Goal: Check status: Check status

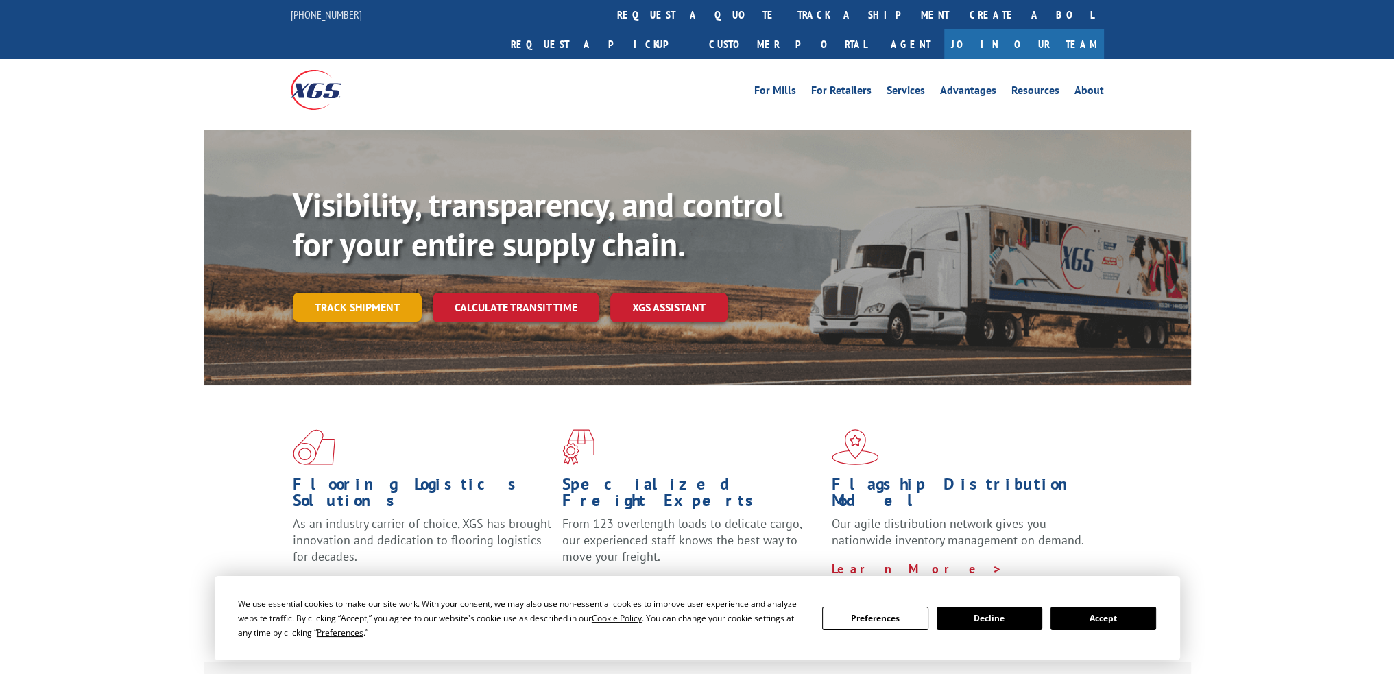
click at [359, 293] on link "Track shipment" at bounding box center [357, 307] width 129 height 29
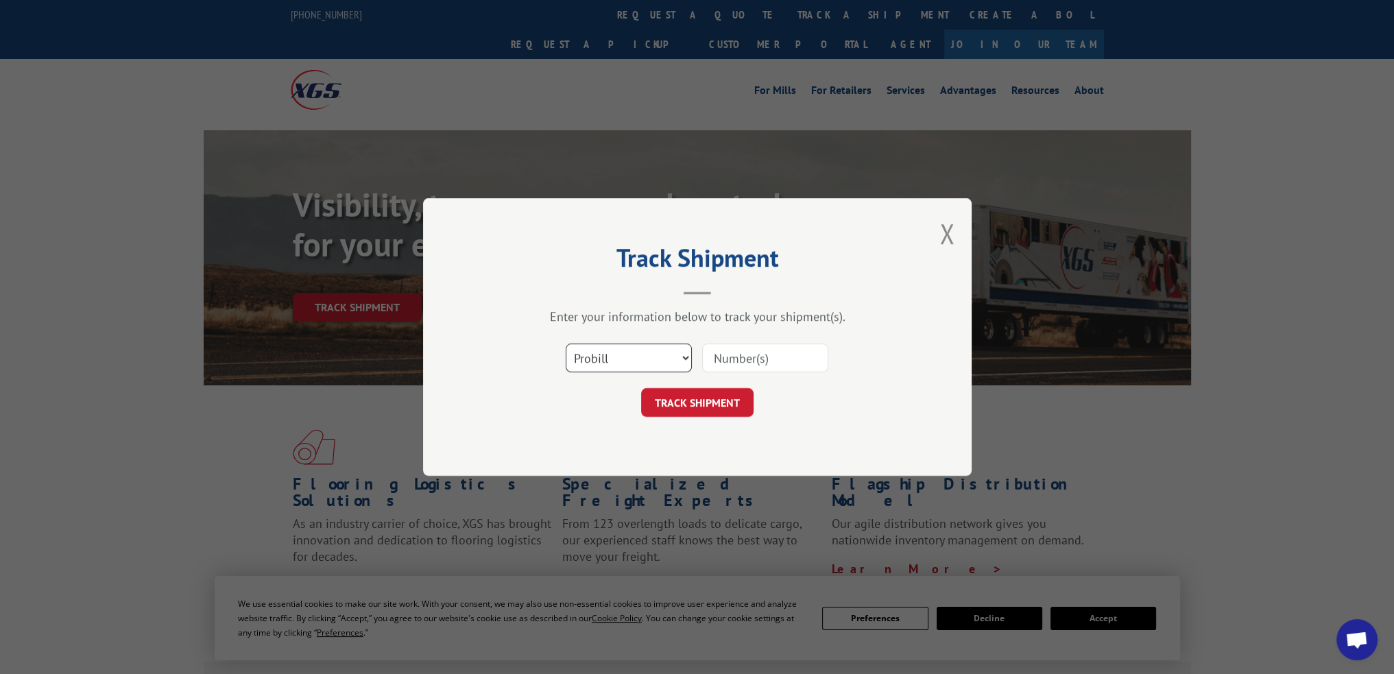
click at [670, 351] on select "Select category... Probill BOL PO" at bounding box center [629, 358] width 126 height 29
select select "po"
click at [566, 344] on select "Select category... Probill BOL PO" at bounding box center [629, 358] width 126 height 29
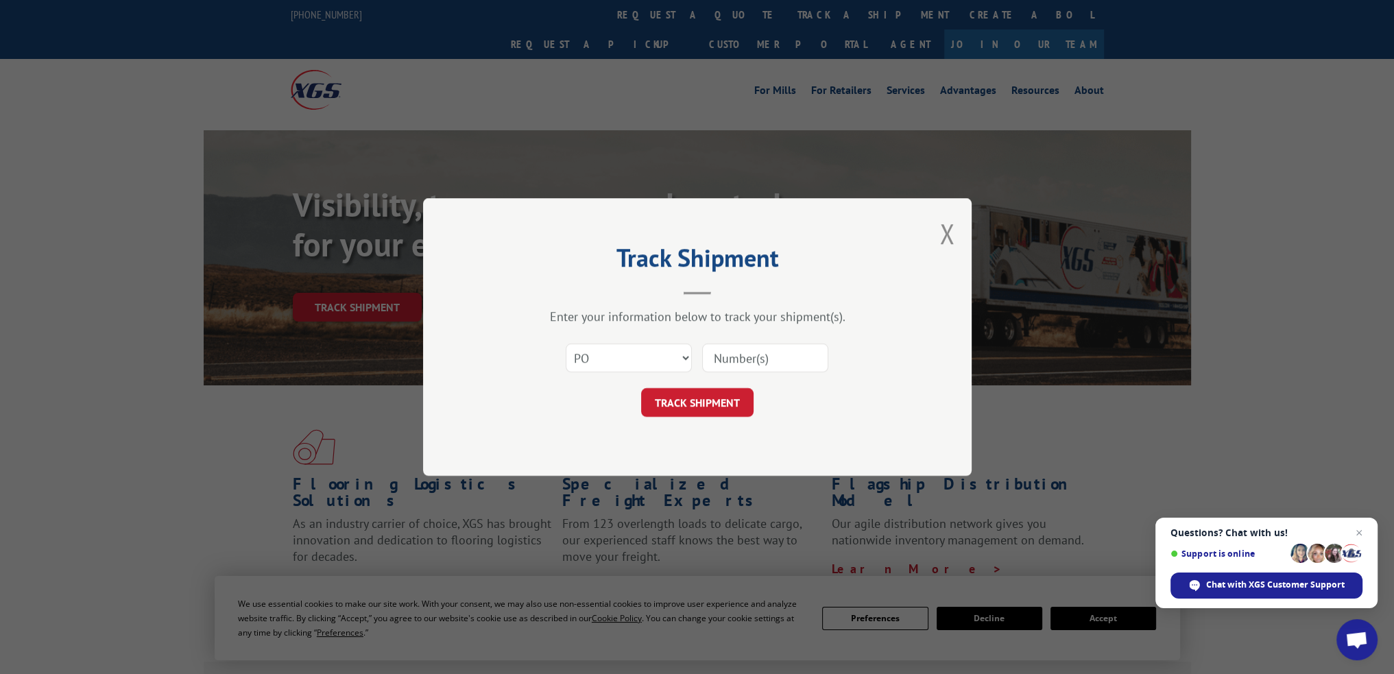
paste input "17229633"
type input "17229633"
click at [725, 384] on form "Select category... Probill BOL PO 17229633 TRACK SHIPMENT" at bounding box center [697, 376] width 411 height 82
click at [719, 407] on button "TRACK SHIPMENT" at bounding box center [697, 402] width 112 height 29
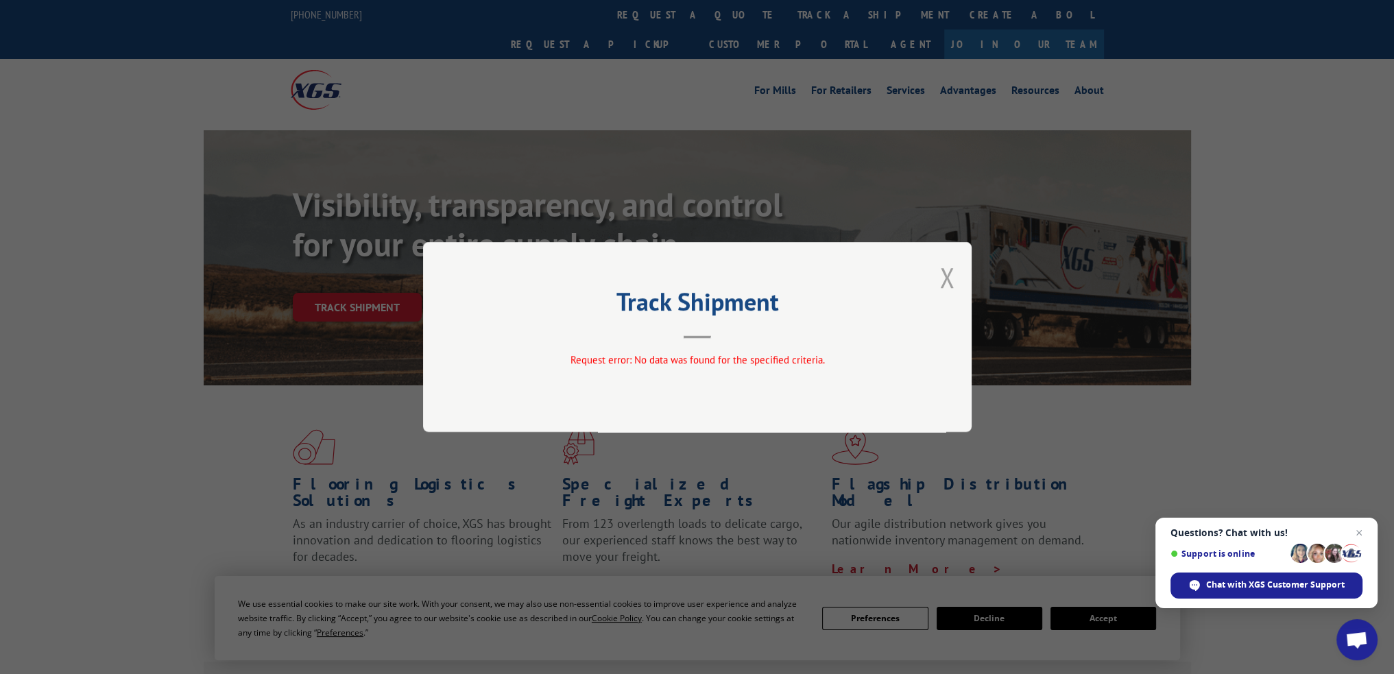
click at [944, 269] on button "Close modal" at bounding box center [946, 277] width 15 height 36
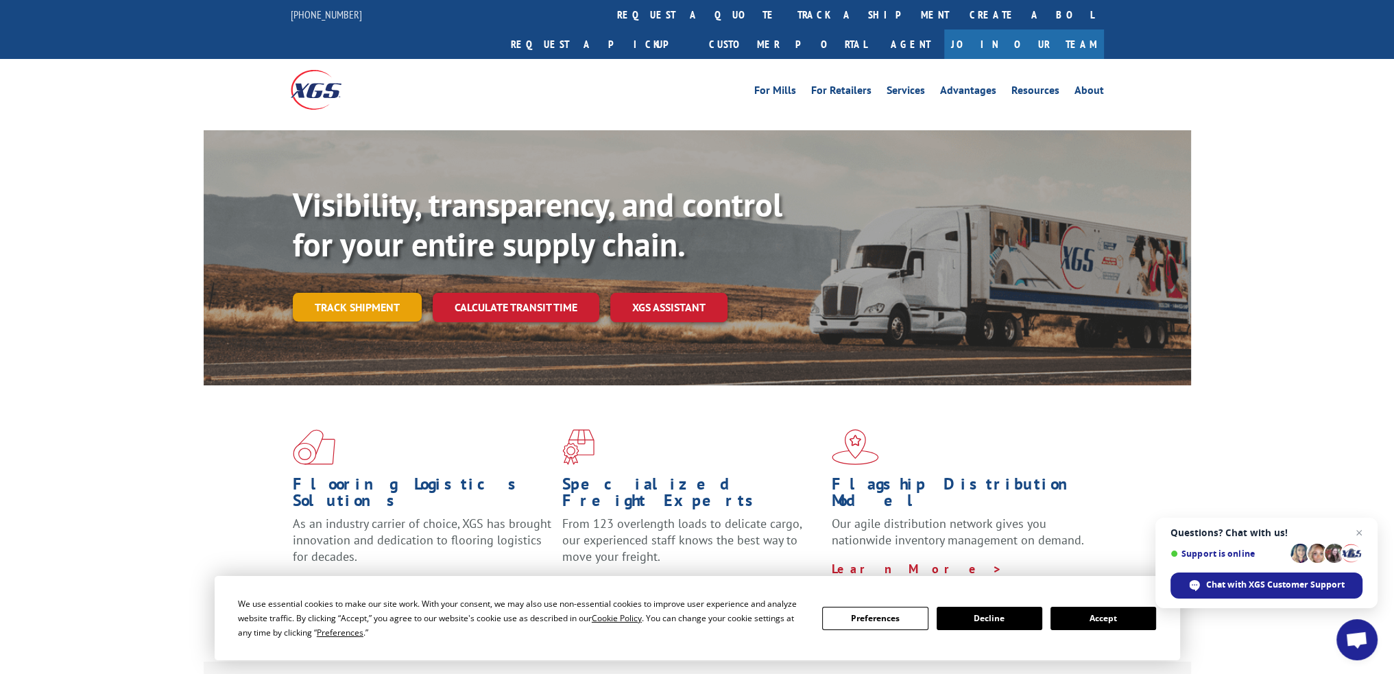
click at [387, 293] on link "Track shipment" at bounding box center [357, 307] width 129 height 29
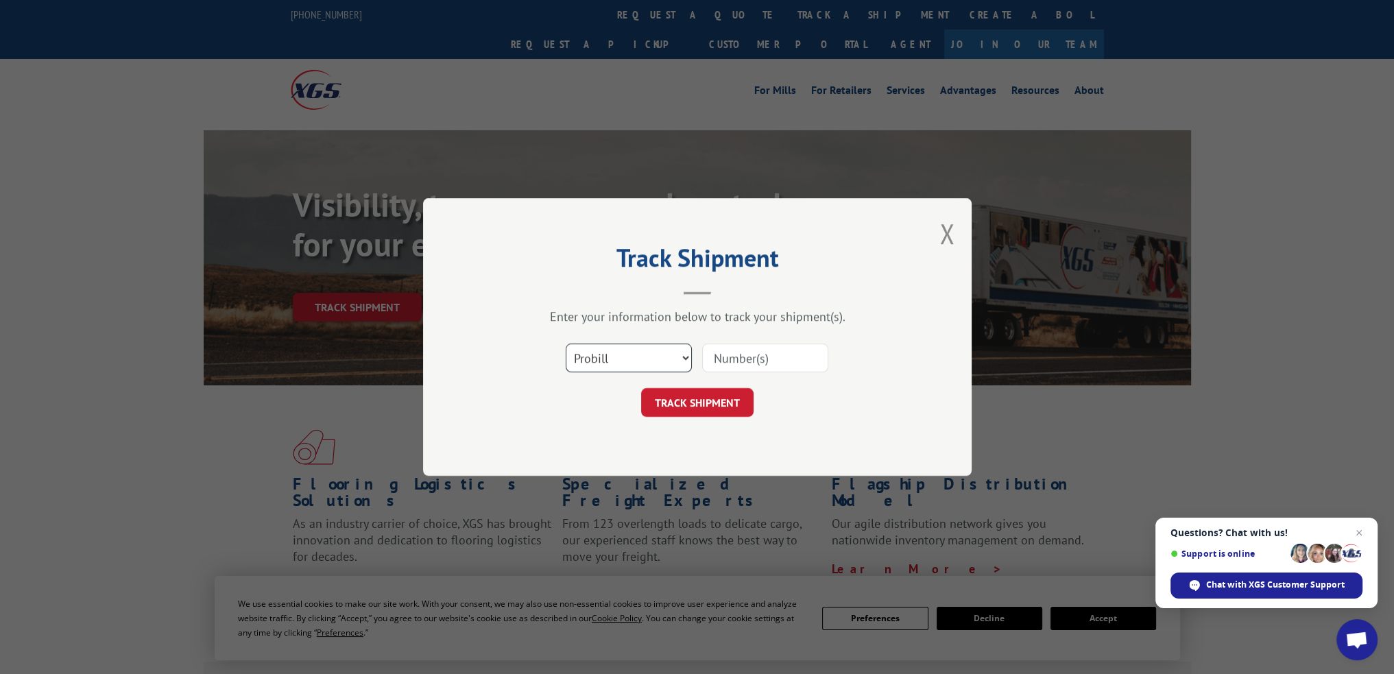
click at [625, 344] on select "Select category... Probill BOL PO" at bounding box center [629, 358] width 126 height 29
select select "po"
click at [566, 344] on select "Select category... Probill BOL PO" at bounding box center [629, 358] width 126 height 29
click at [762, 342] on div at bounding box center [765, 358] width 126 height 32
drag, startPoint x: 762, startPoint y: 341, endPoint x: 752, endPoint y: 357, distance: 18.8
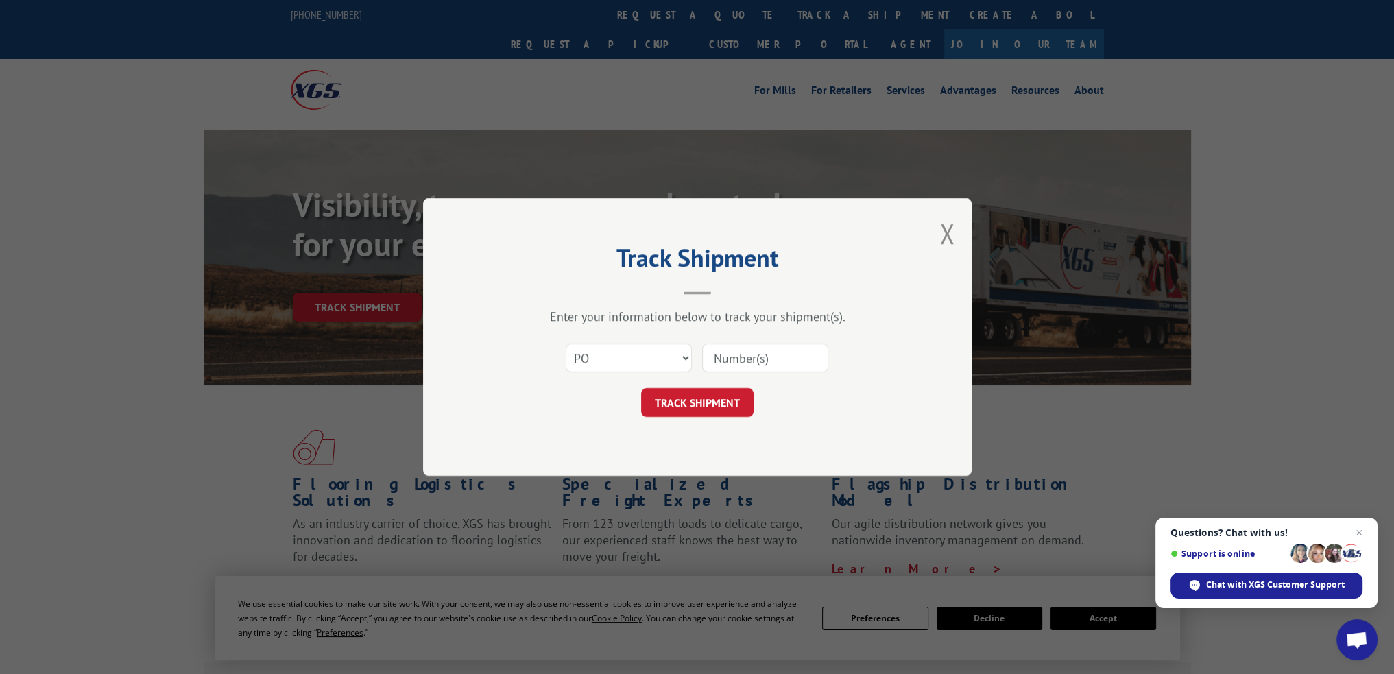
click at [752, 357] on input at bounding box center [765, 358] width 126 height 29
paste input "87517084"
type input "87517084"
click at [707, 416] on button "TRACK SHIPMENT" at bounding box center [697, 402] width 112 height 29
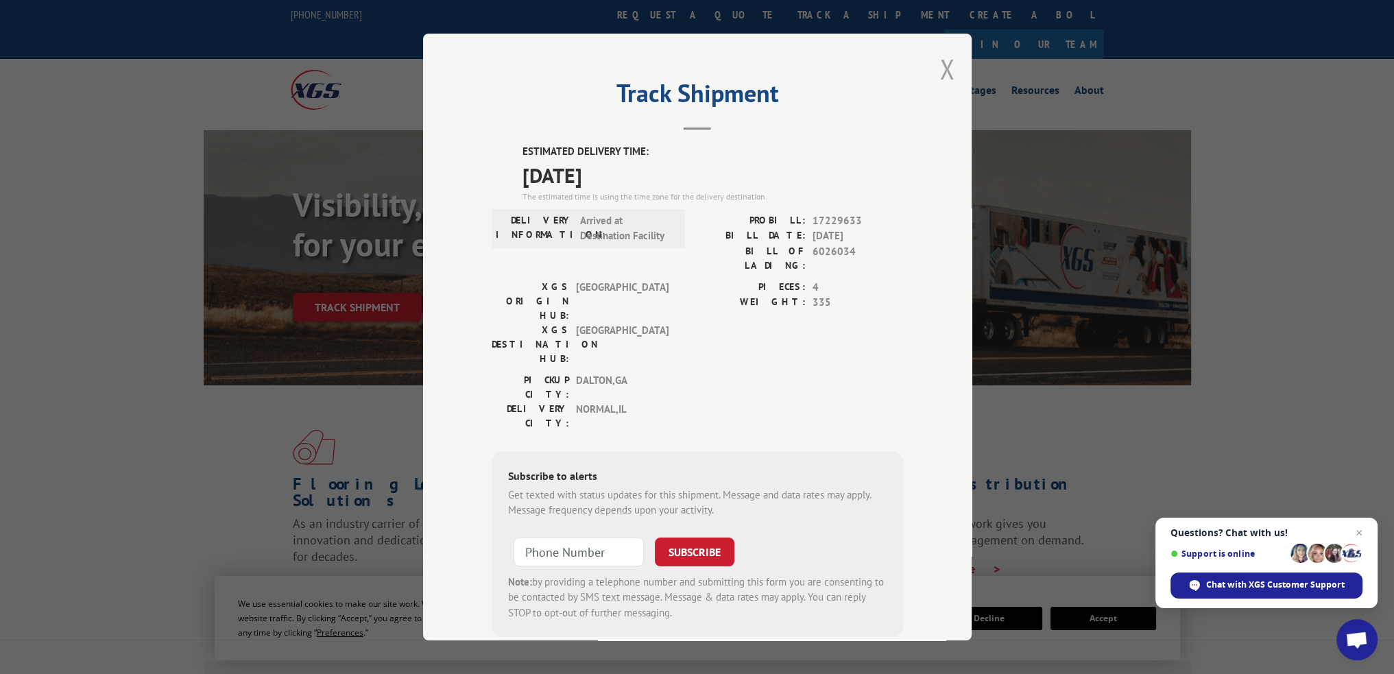
click at [940, 72] on button "Close modal" at bounding box center [946, 69] width 15 height 36
